Goal: Transaction & Acquisition: Purchase product/service

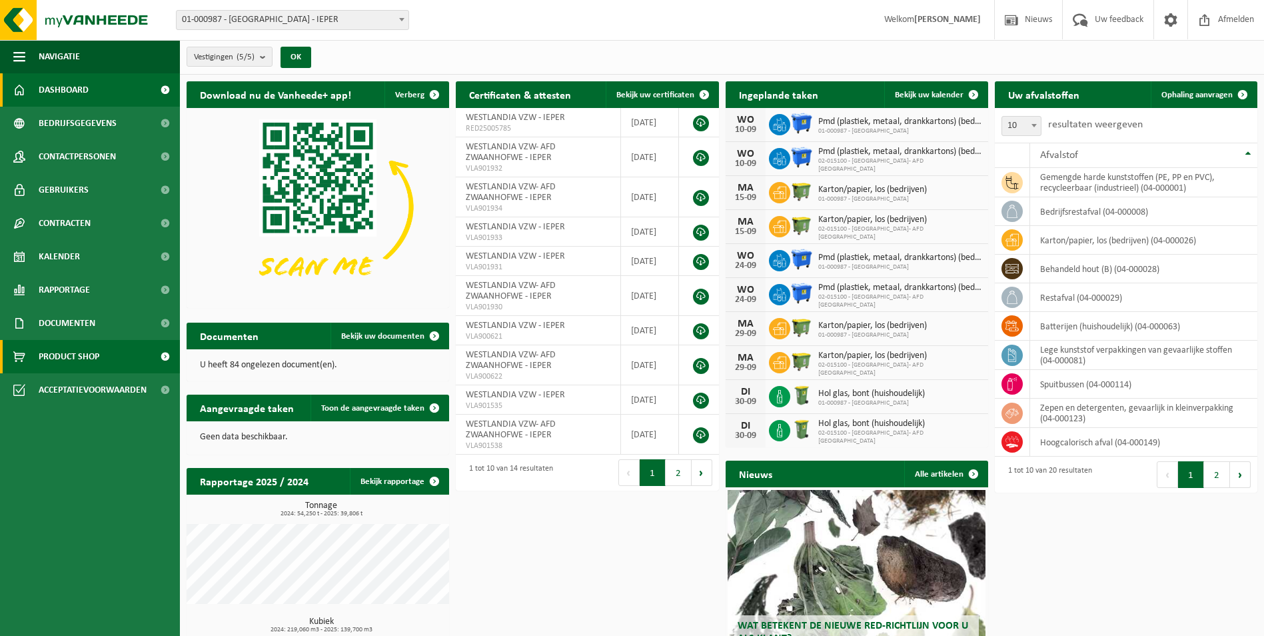
click at [74, 352] on span "Product Shop" at bounding box center [69, 356] width 61 height 33
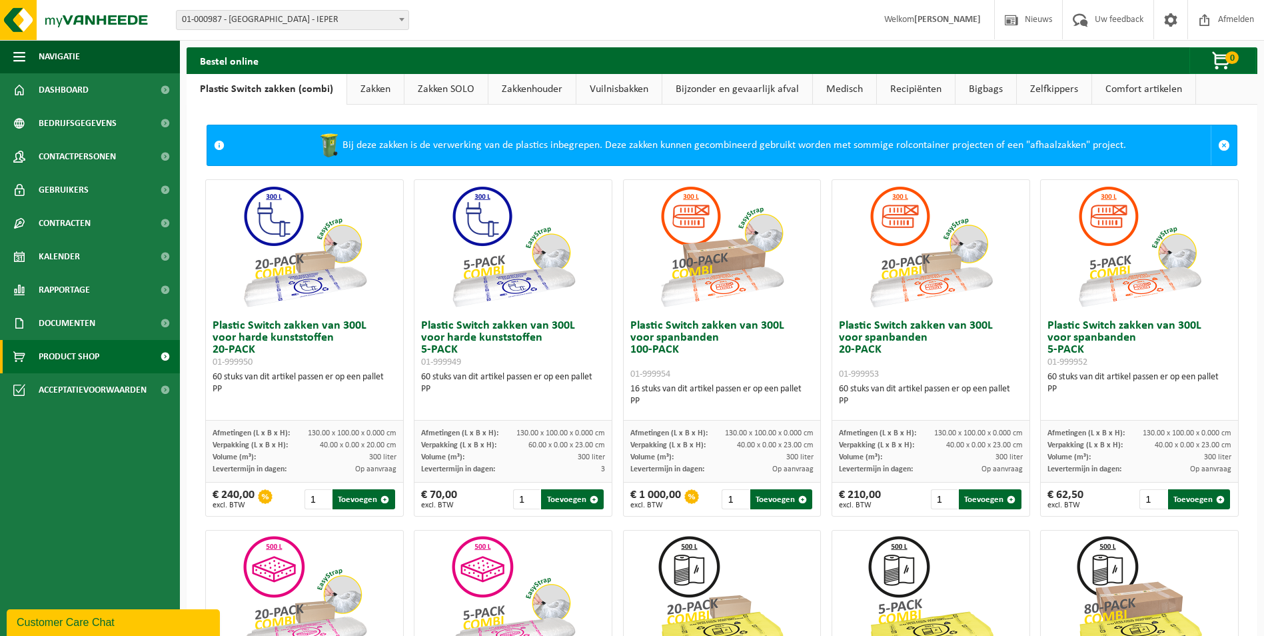
click at [369, 90] on link "Zakken" at bounding box center [375, 89] width 57 height 31
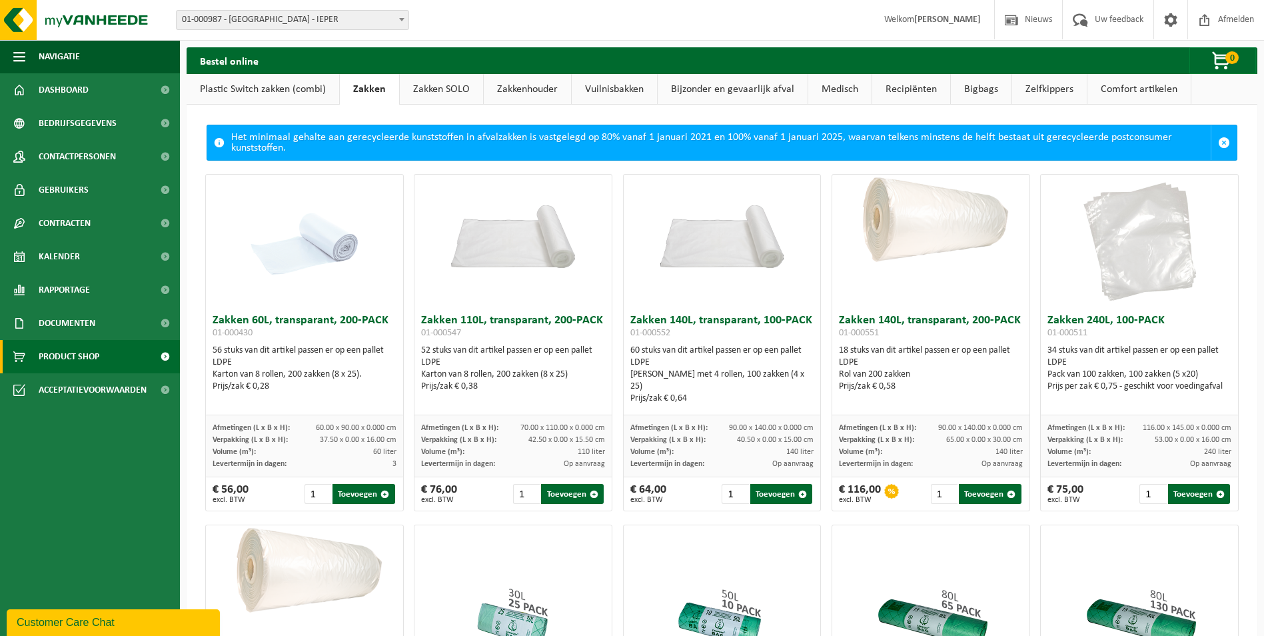
click at [470, 90] on link "Zakken SOLO" at bounding box center [441, 89] width 83 height 31
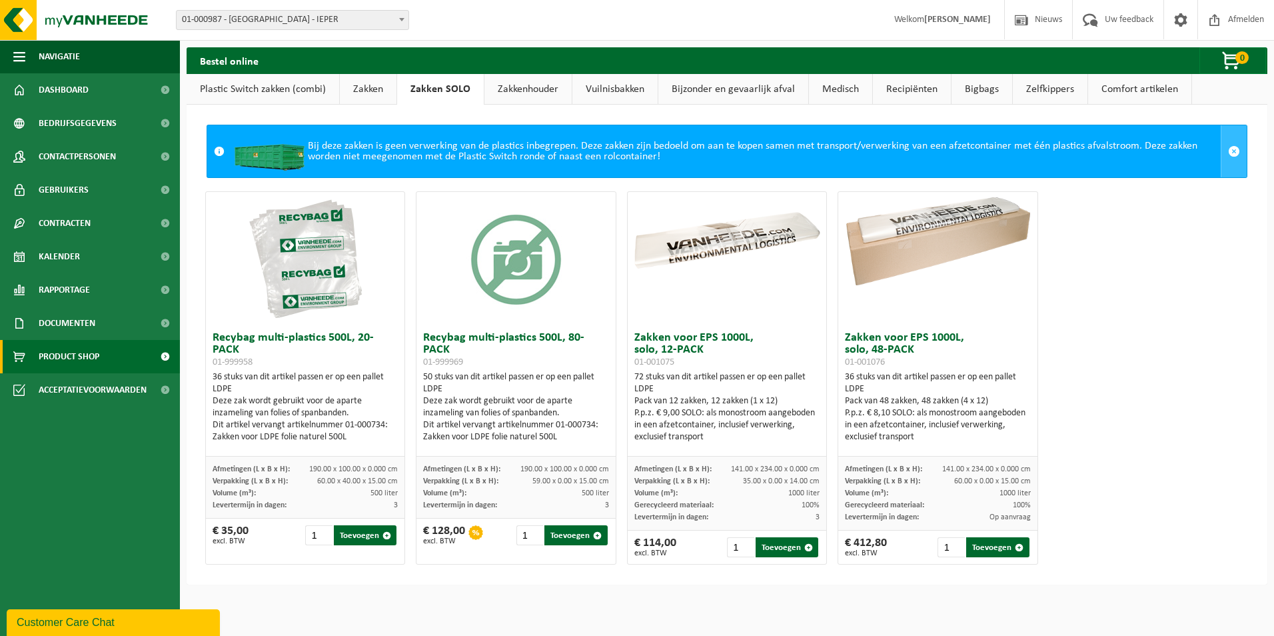
click at [1228, 149] on span at bounding box center [1234, 151] width 12 height 12
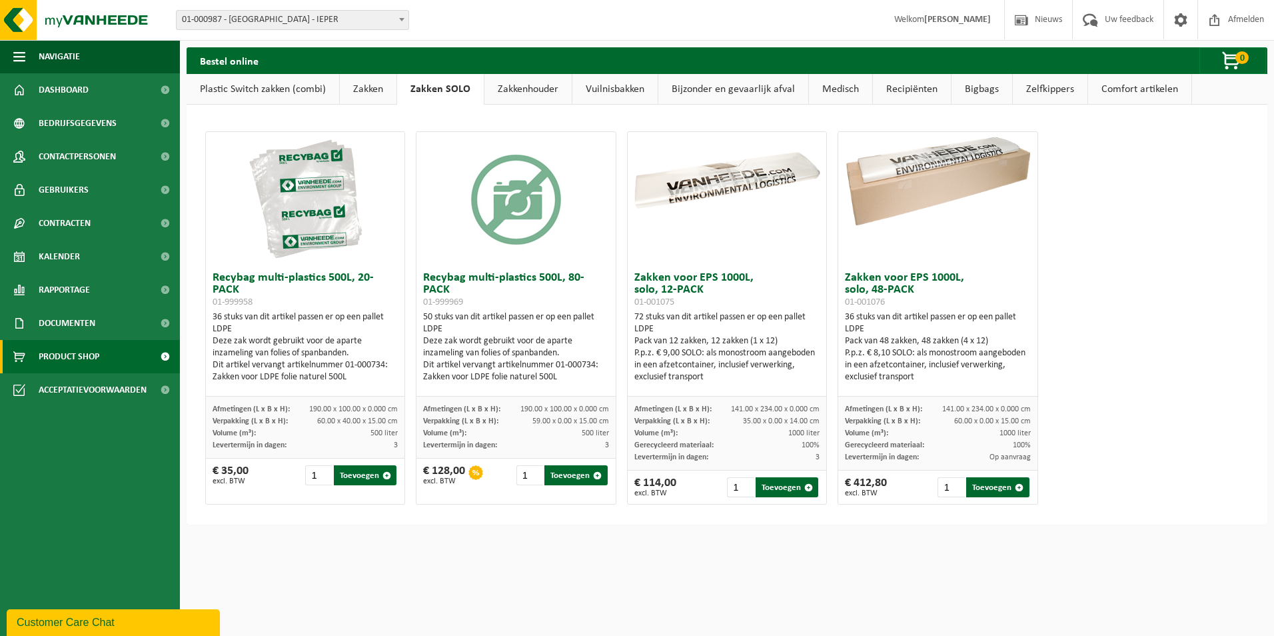
click at [1137, 246] on div "Recybag multi-plastics 500L, 20-PACK 01-999958 36 stuks van dit artikel passen …" at bounding box center [727, 318] width 1054 height 386
drag, startPoint x: 470, startPoint y: 300, endPoint x: 422, endPoint y: 302, distance: 48.0
click at [423, 302] on h3 "Recybag multi-plastics 500L, 80-PACK 01-999969" at bounding box center [516, 290] width 186 height 36
copy span "01-999969"
